Goal: Task Accomplishment & Management: Complete application form

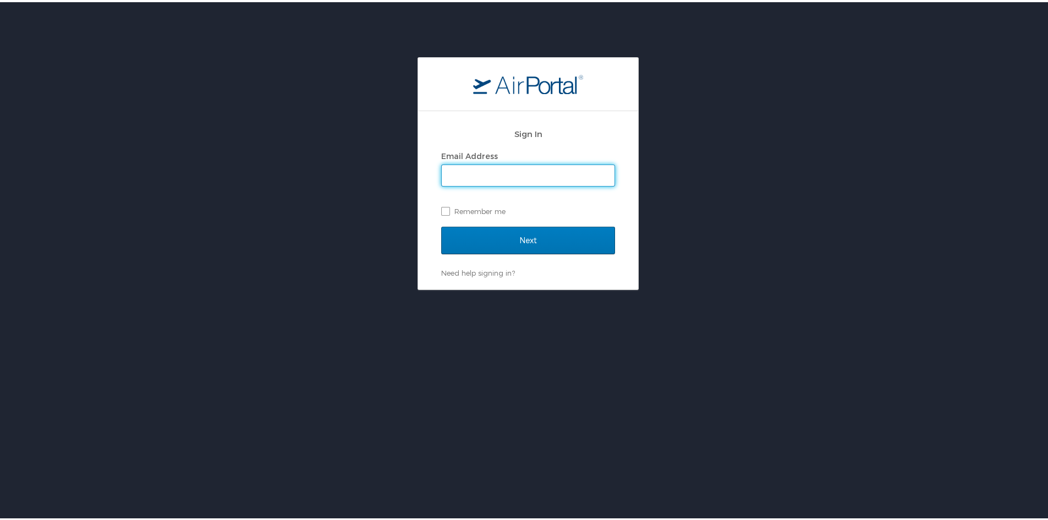
click at [487, 172] on input "Email Address" at bounding box center [528, 173] width 173 height 21
type input "Brittany.Primus@la.gov"
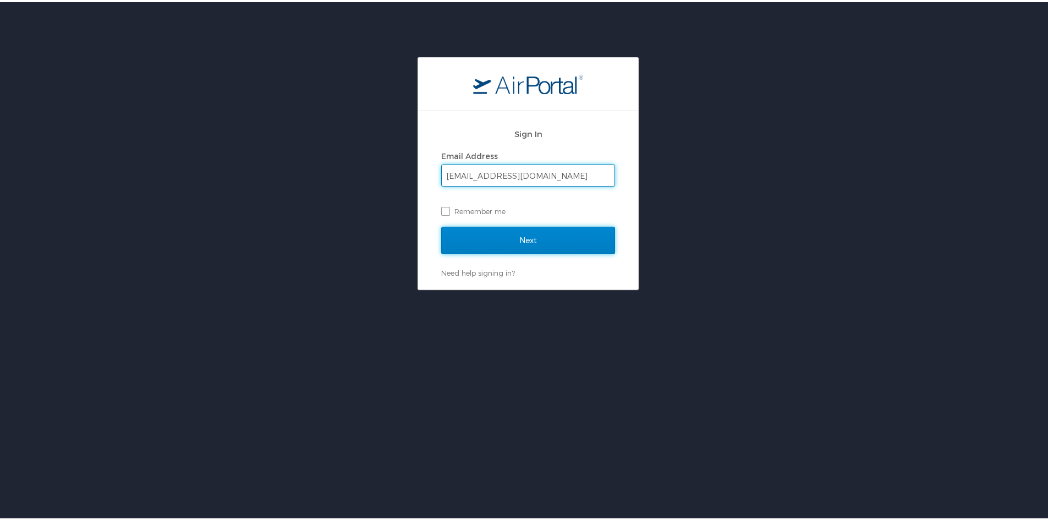
click at [526, 243] on input "Next" at bounding box center [528, 237] width 174 height 27
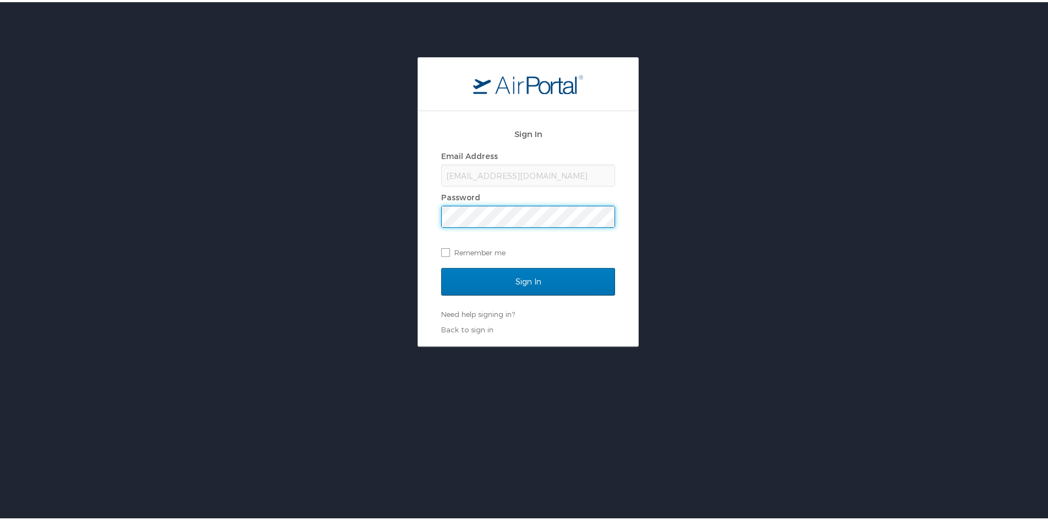
click at [441, 266] on input "Sign In" at bounding box center [528, 279] width 174 height 27
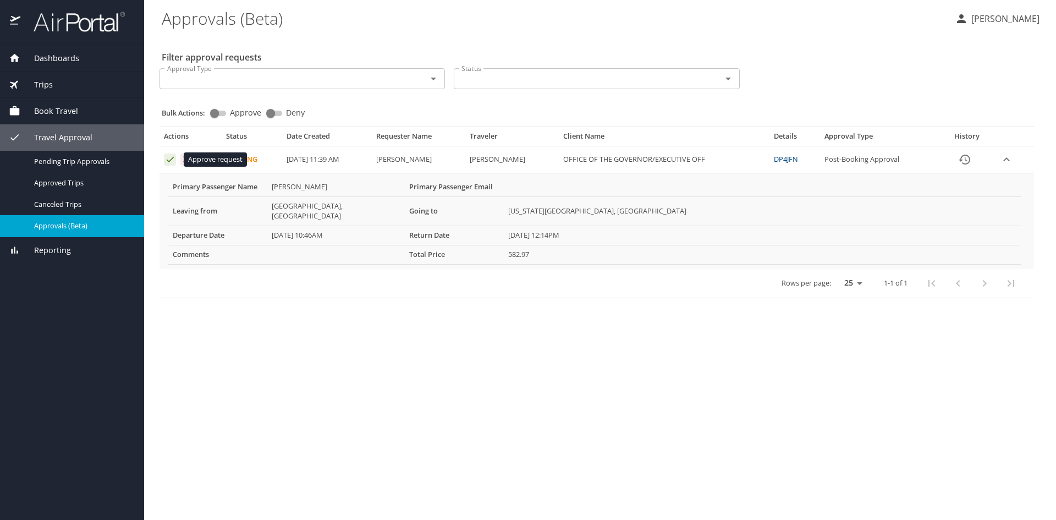
click at [170, 160] on icon "Approval table" at bounding box center [170, 159] width 7 height 5
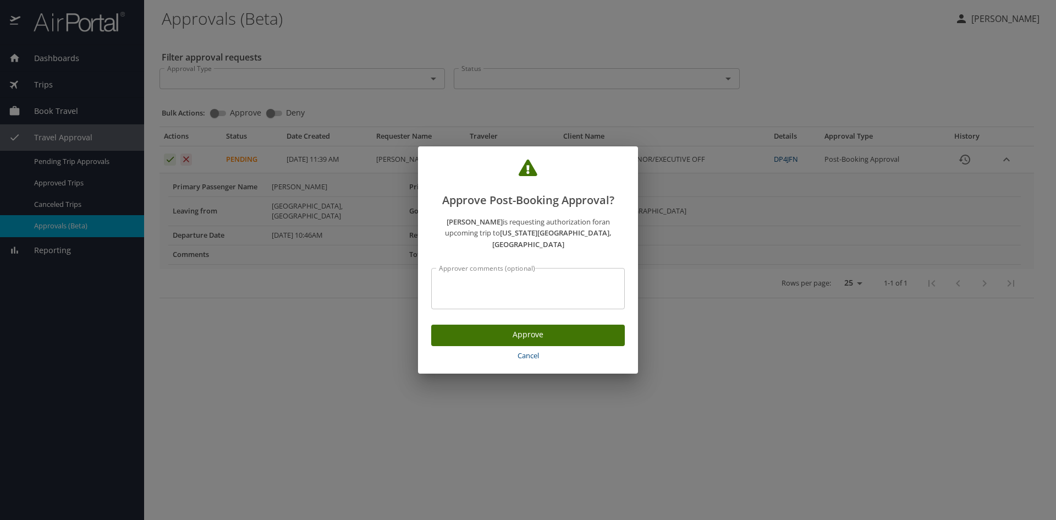
click at [510, 333] on span "Approve" at bounding box center [528, 335] width 176 height 14
